Goal: Browse casually

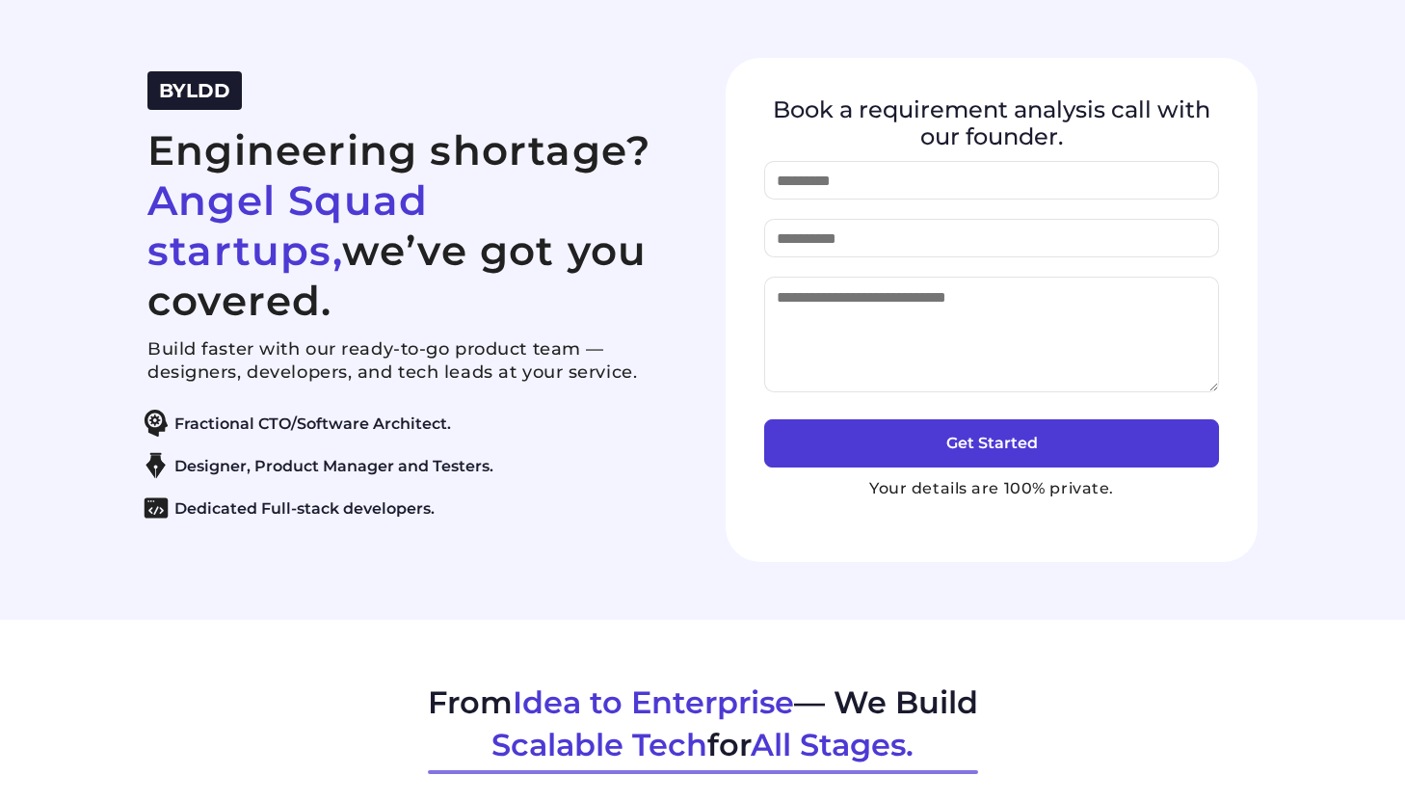
click at [357, 119] on div "BYLDD Engineering shortage? Angel Squad startups, we’ve got you covered. Build …" at bounding box center [413, 309] width 532 height 476
click at [343, 162] on h2 "Engineering shortage? Angel Squad startups, we’ve got you covered." at bounding box center [413, 225] width 532 height 200
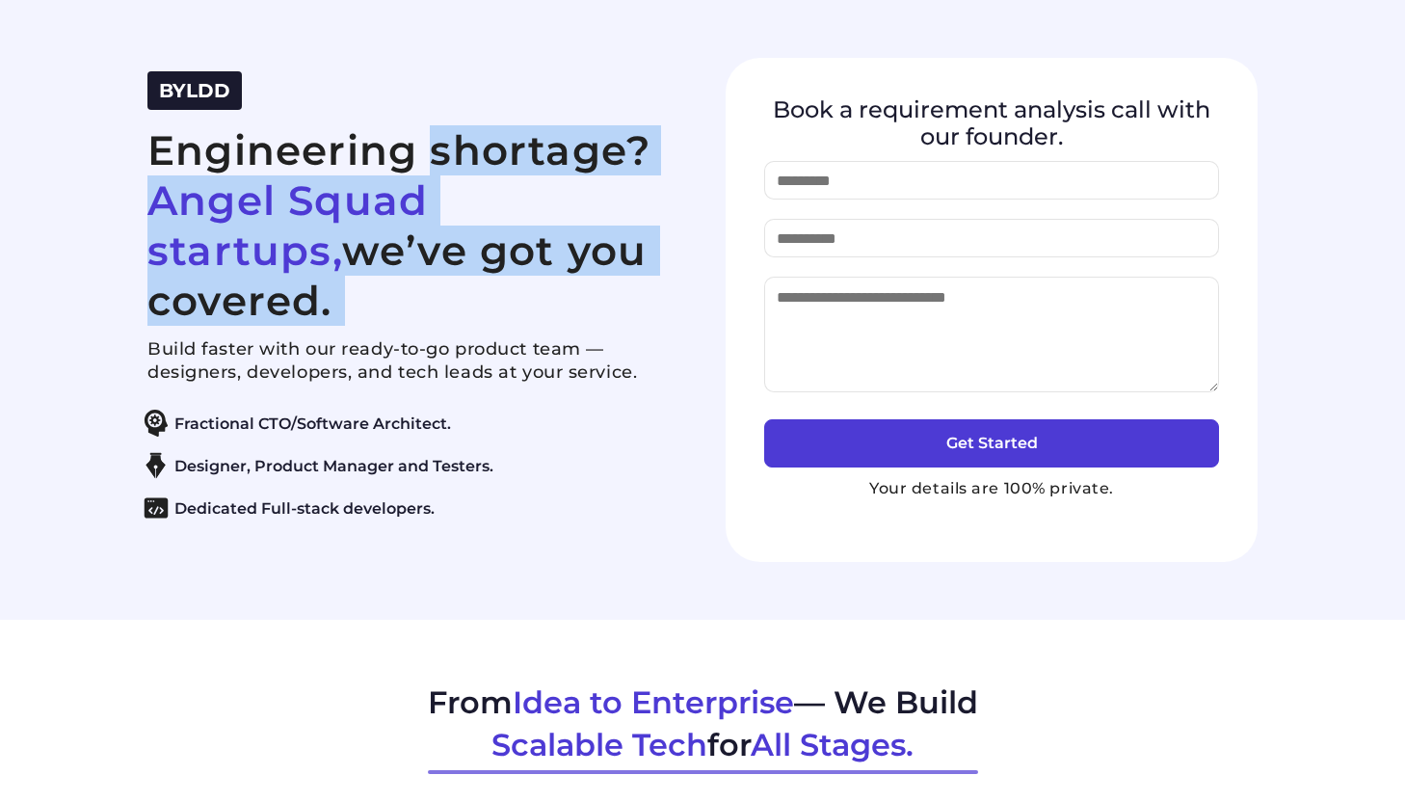
click at [343, 162] on h2 "Engineering shortage? Angel Squad startups, we’ve got you covered." at bounding box center [413, 225] width 532 height 200
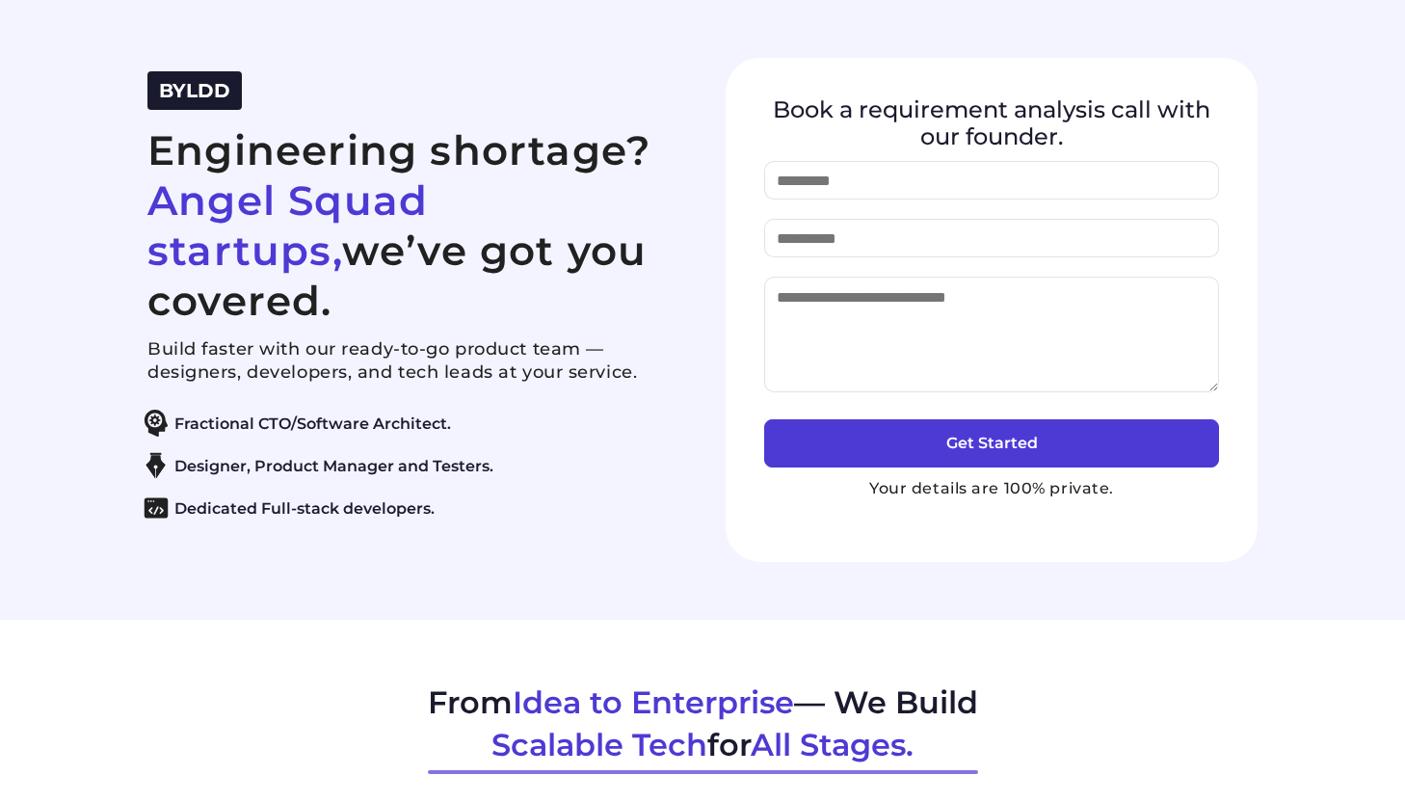
click at [425, 285] on h2 "Engineering shortage? Angel Squad startups, we’ve got you covered." at bounding box center [413, 225] width 532 height 200
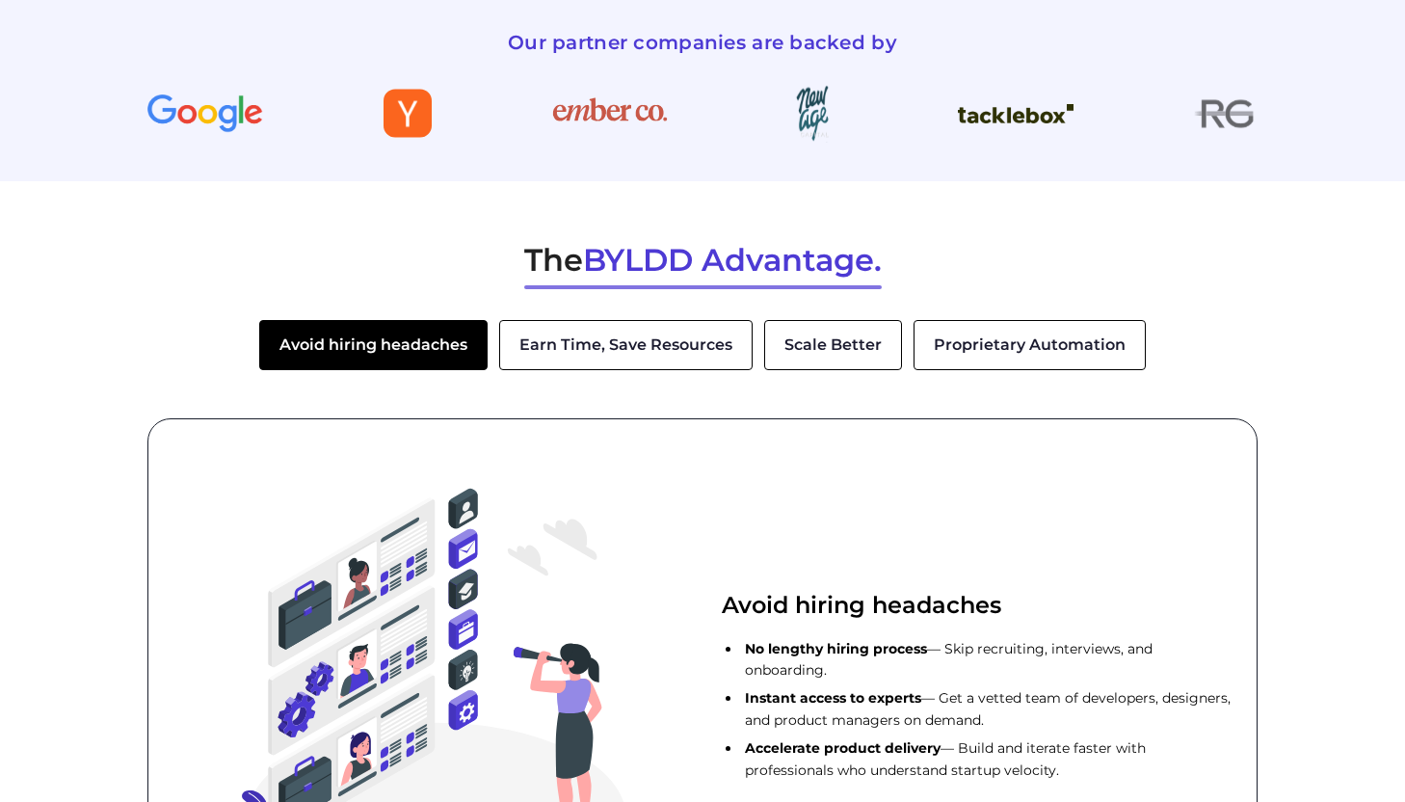
scroll to position [2432, 0]
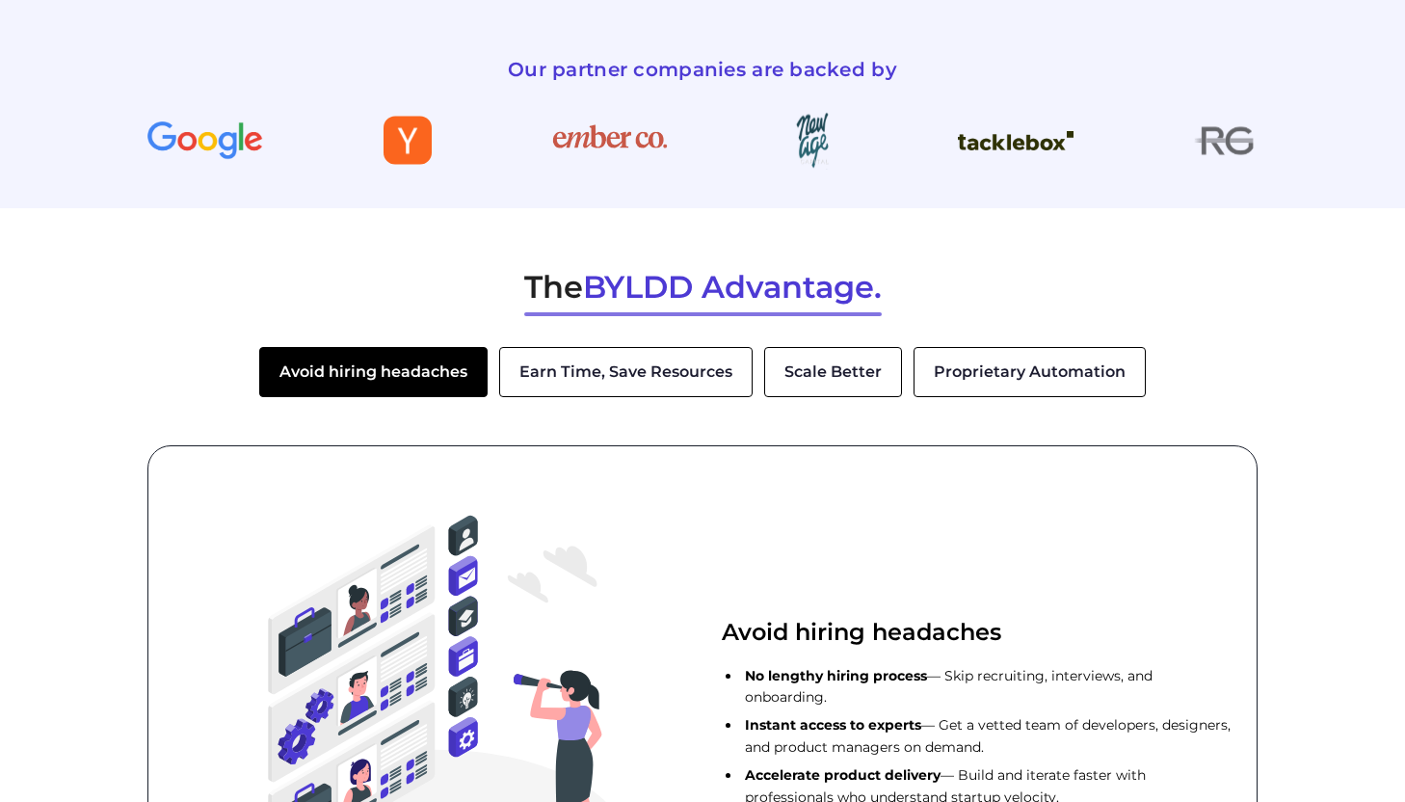
click at [709, 62] on h2 "Our partner companies are backed by" at bounding box center [702, 69] width 1110 height 39
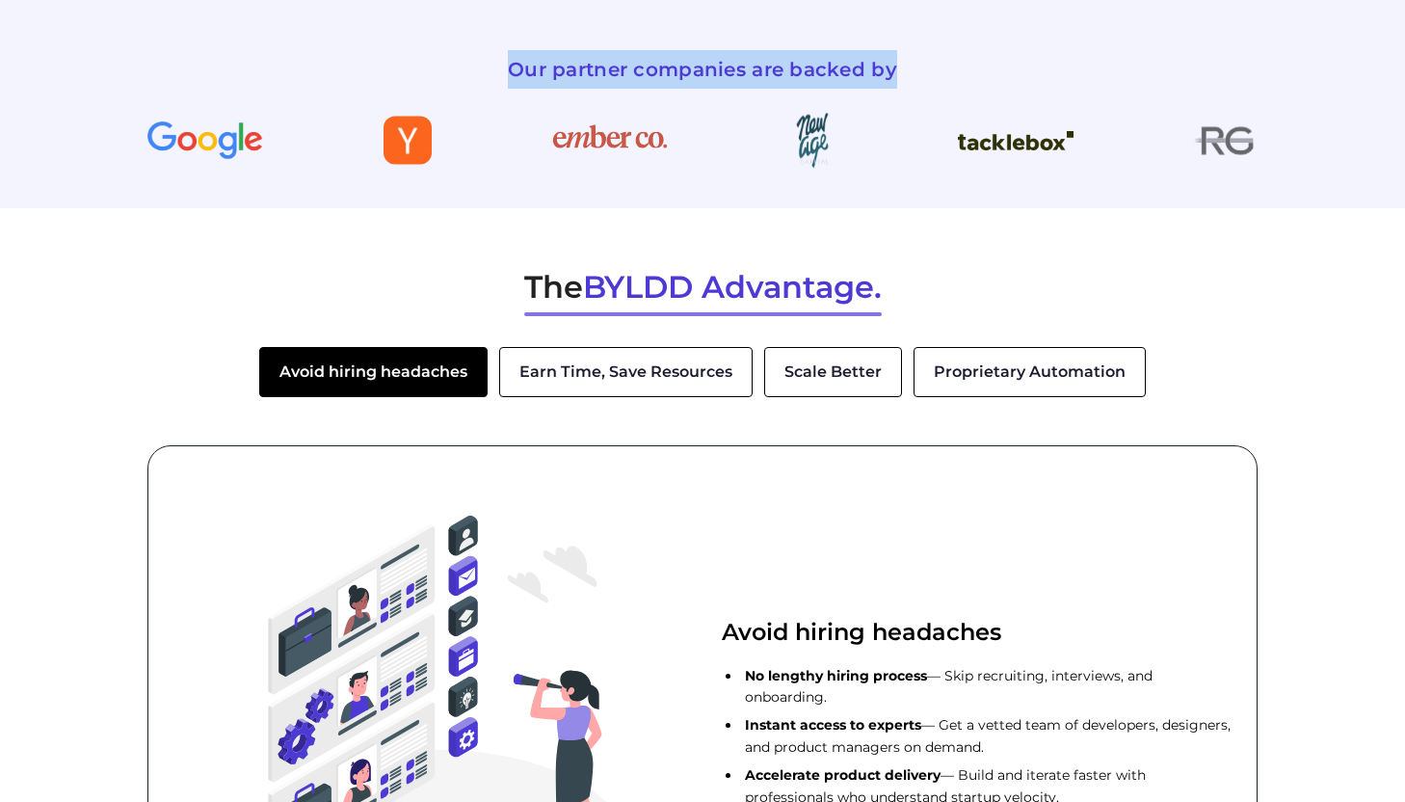
click at [709, 62] on h2 "Our partner companies are backed by" at bounding box center [702, 69] width 1110 height 39
click at [746, 39] on div "Our partner companies are backed by" at bounding box center [702, 110] width 1110 height 197
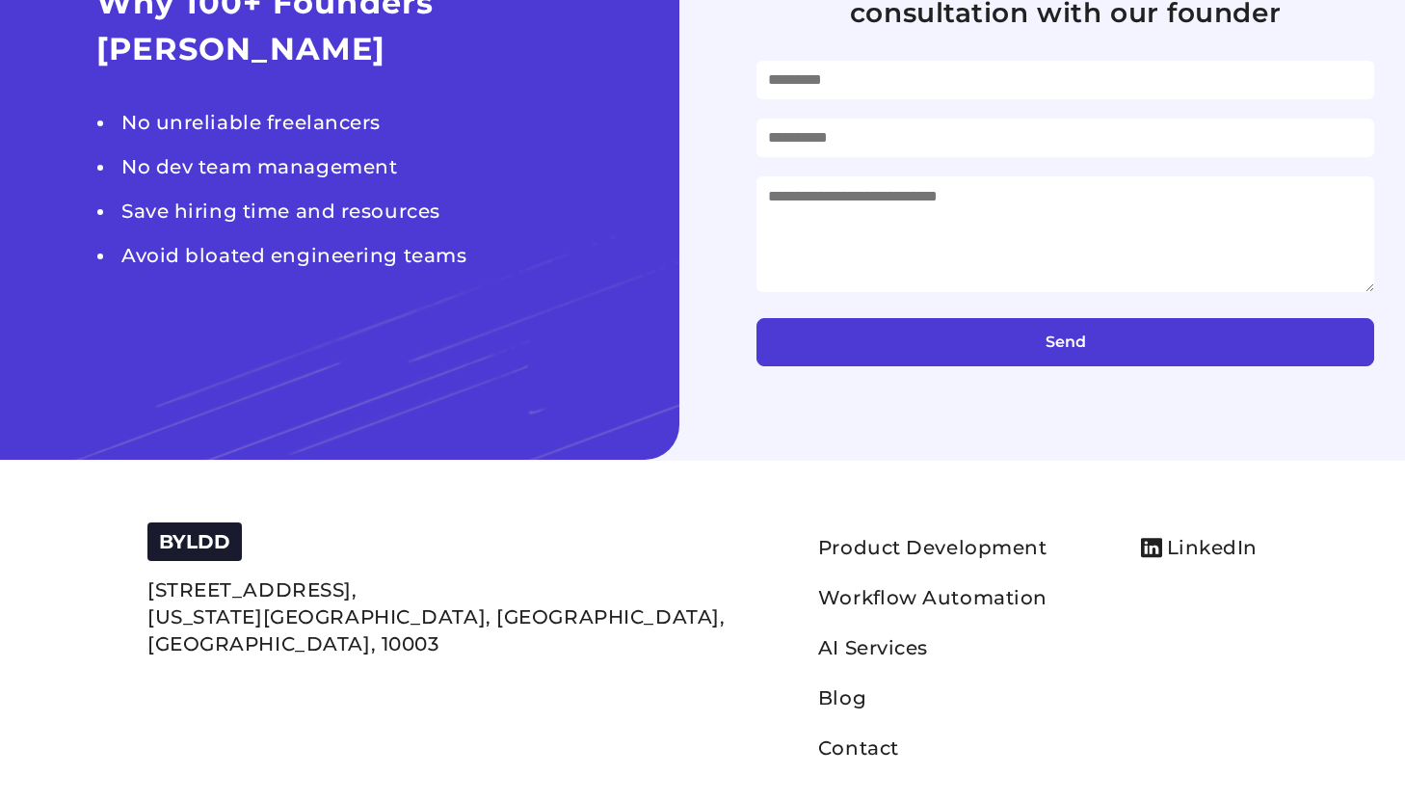
scroll to position [7640, 0]
